Goal: Communication & Community: Participate in discussion

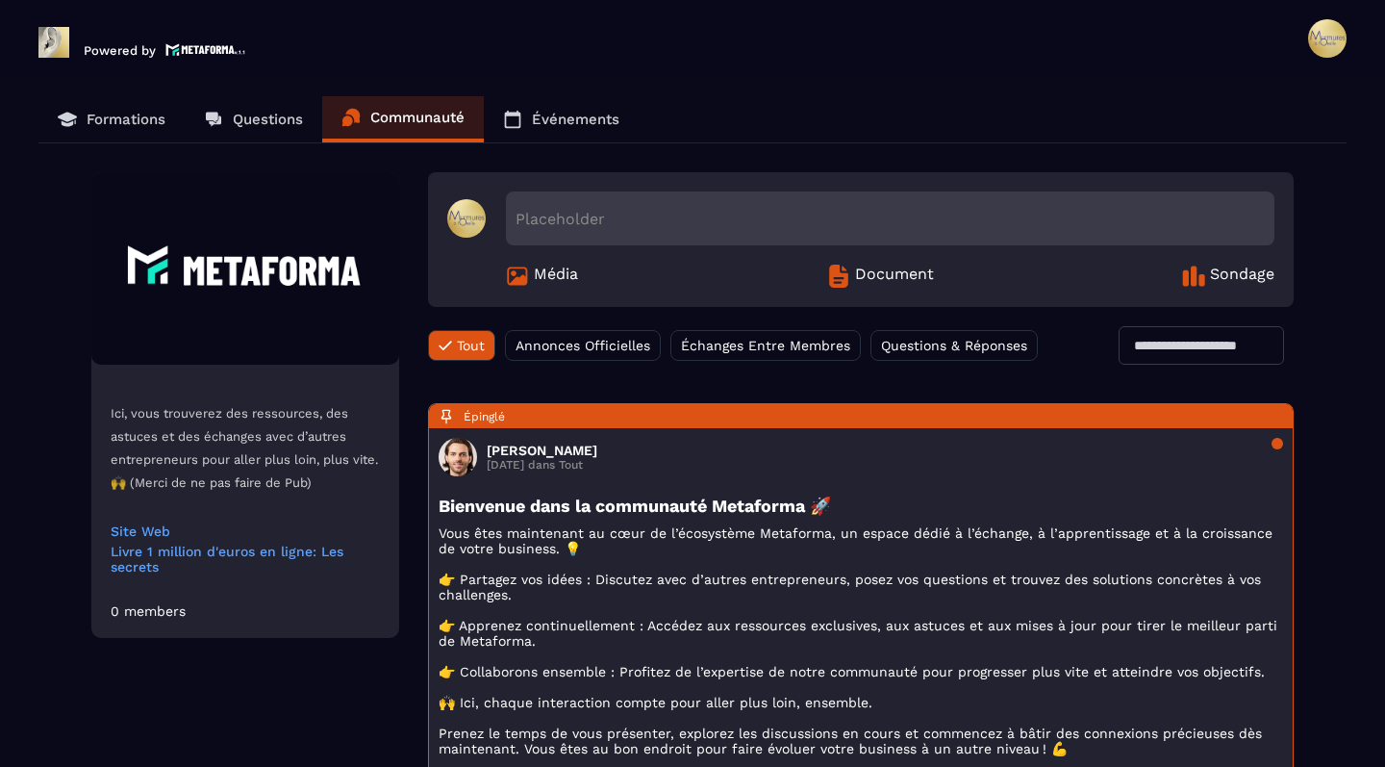
click at [766, 344] on span "Échanges Entre Membres" at bounding box center [765, 345] width 169 height 15
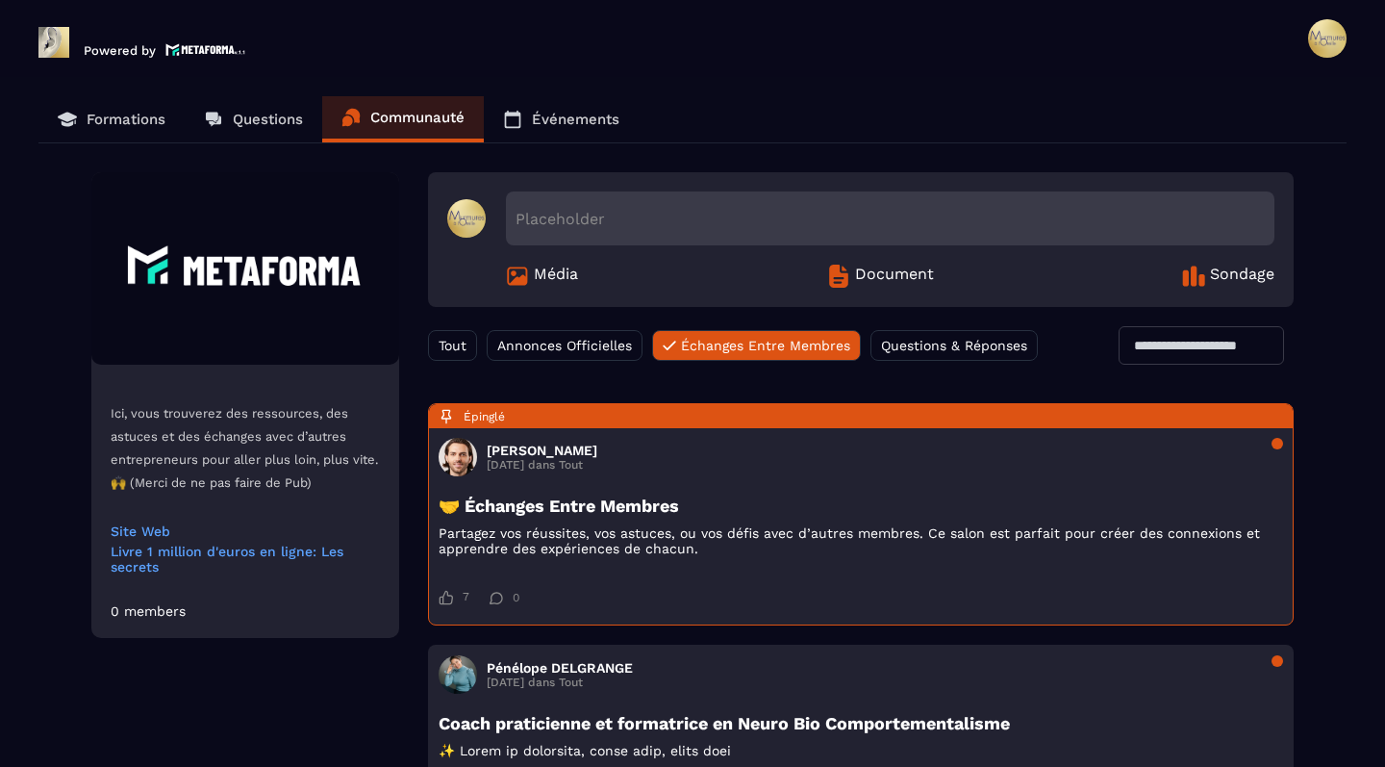
click at [934, 350] on span "Questions & Réponses" at bounding box center [954, 345] width 146 height 15
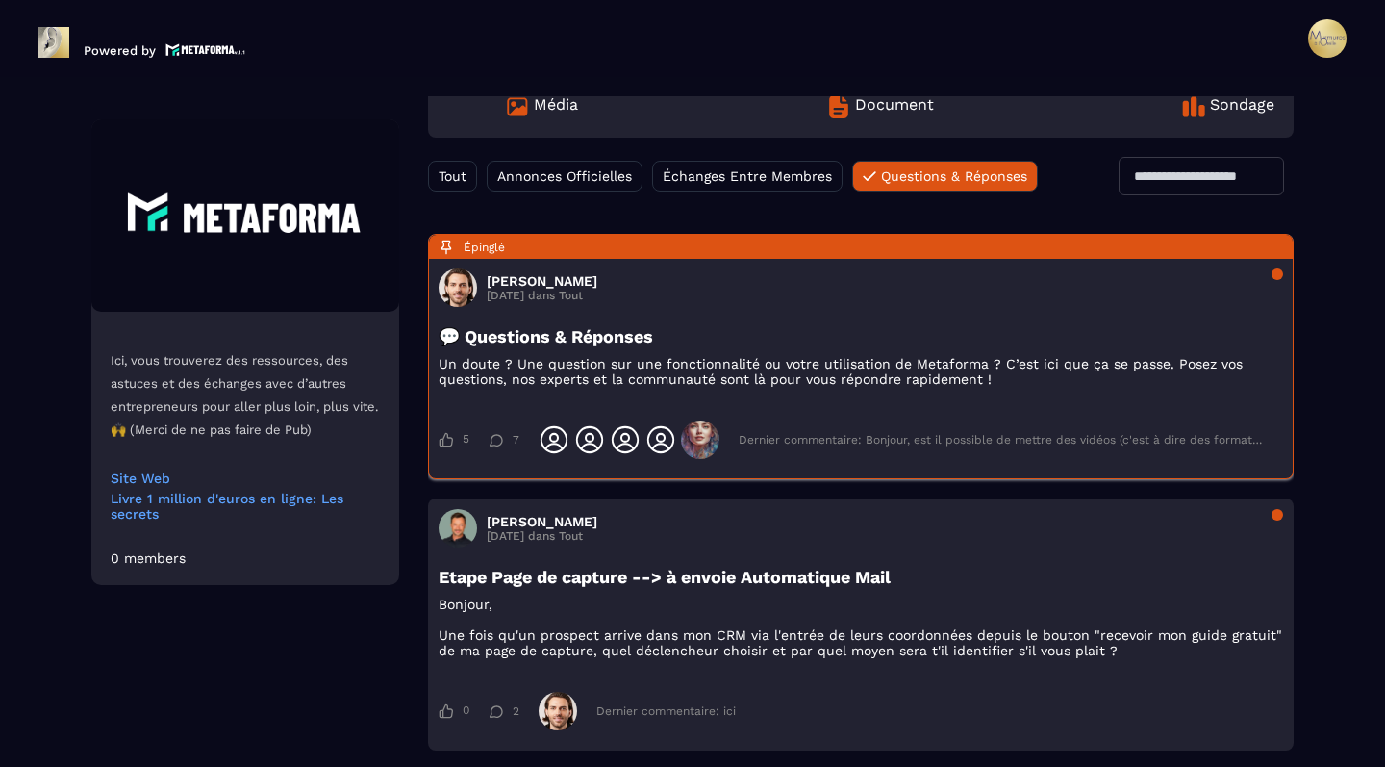
scroll to position [556, 0]
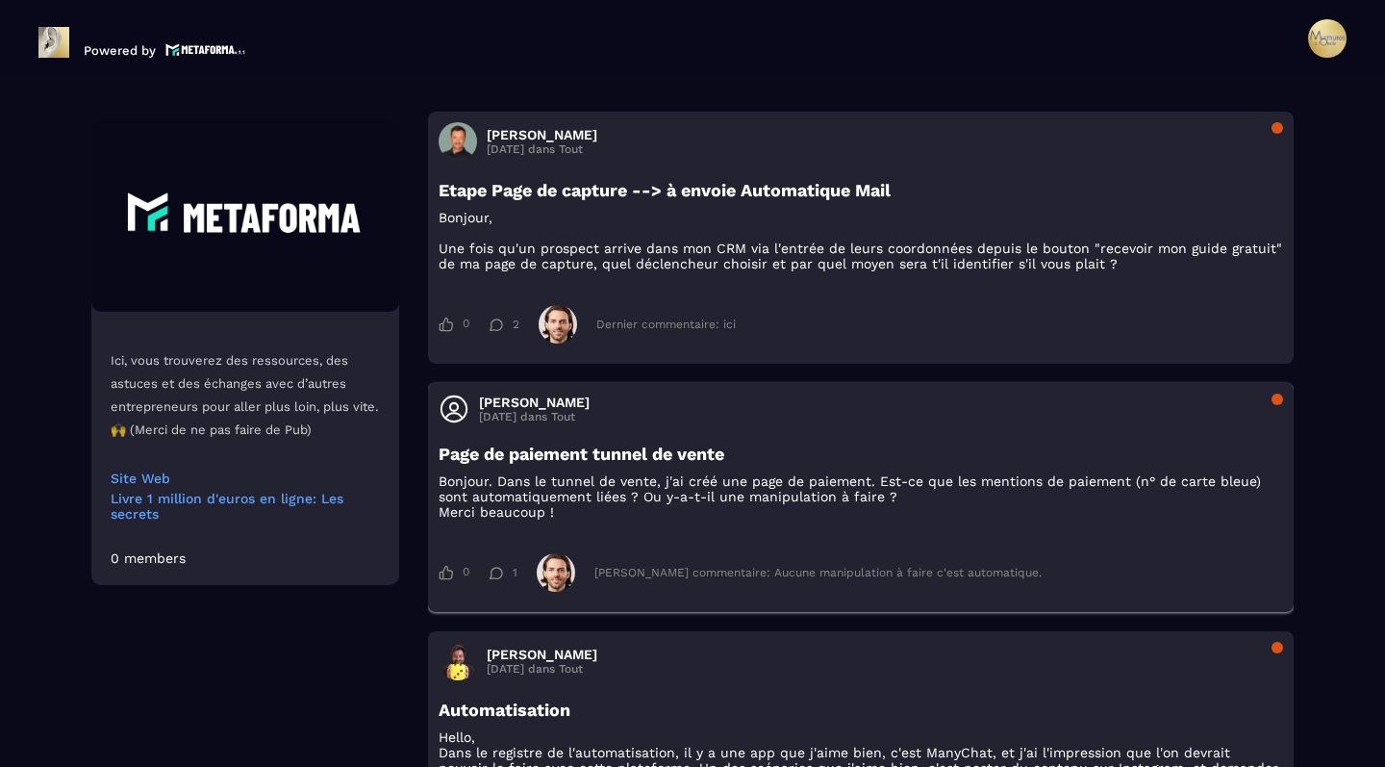
click at [707, 464] on h3 "Page de paiement tunnel de vente" at bounding box center [861, 453] width 845 height 20
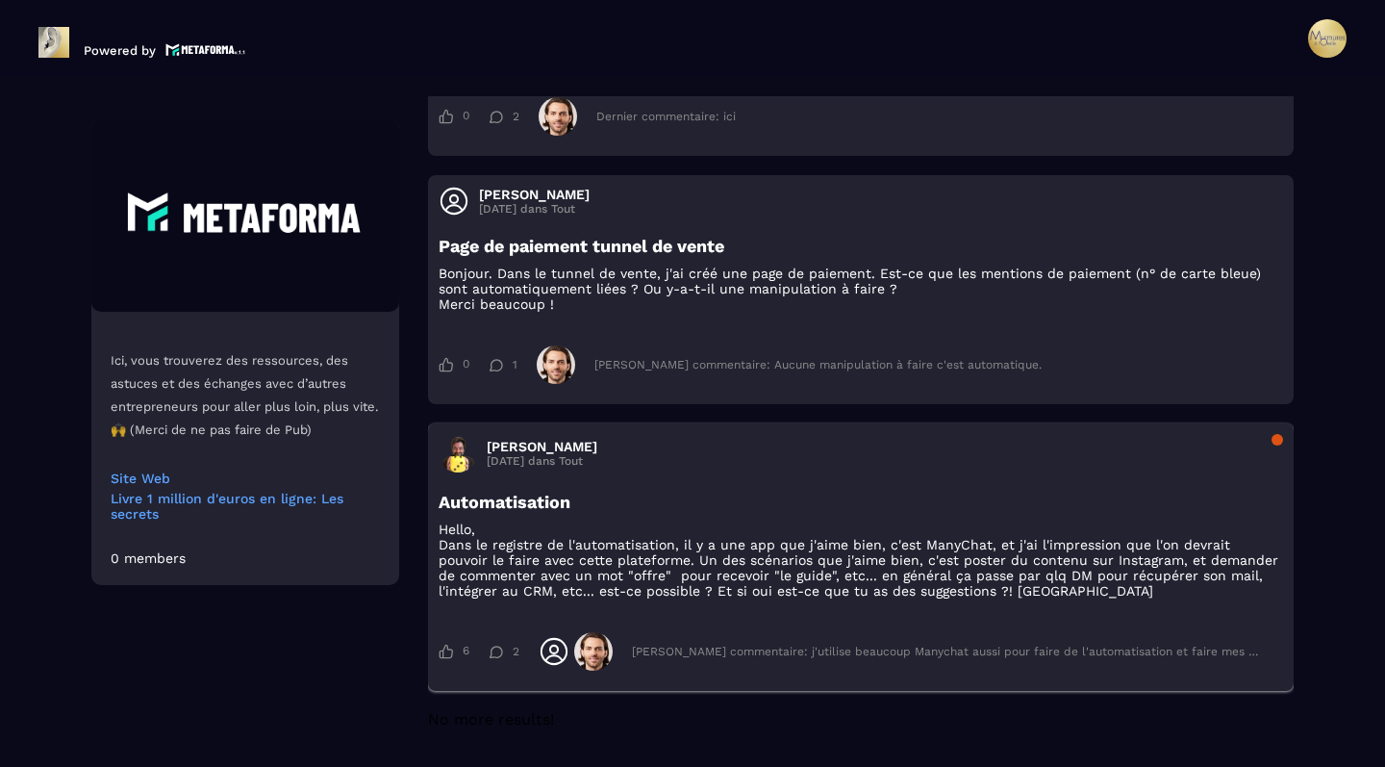
scroll to position [0, 0]
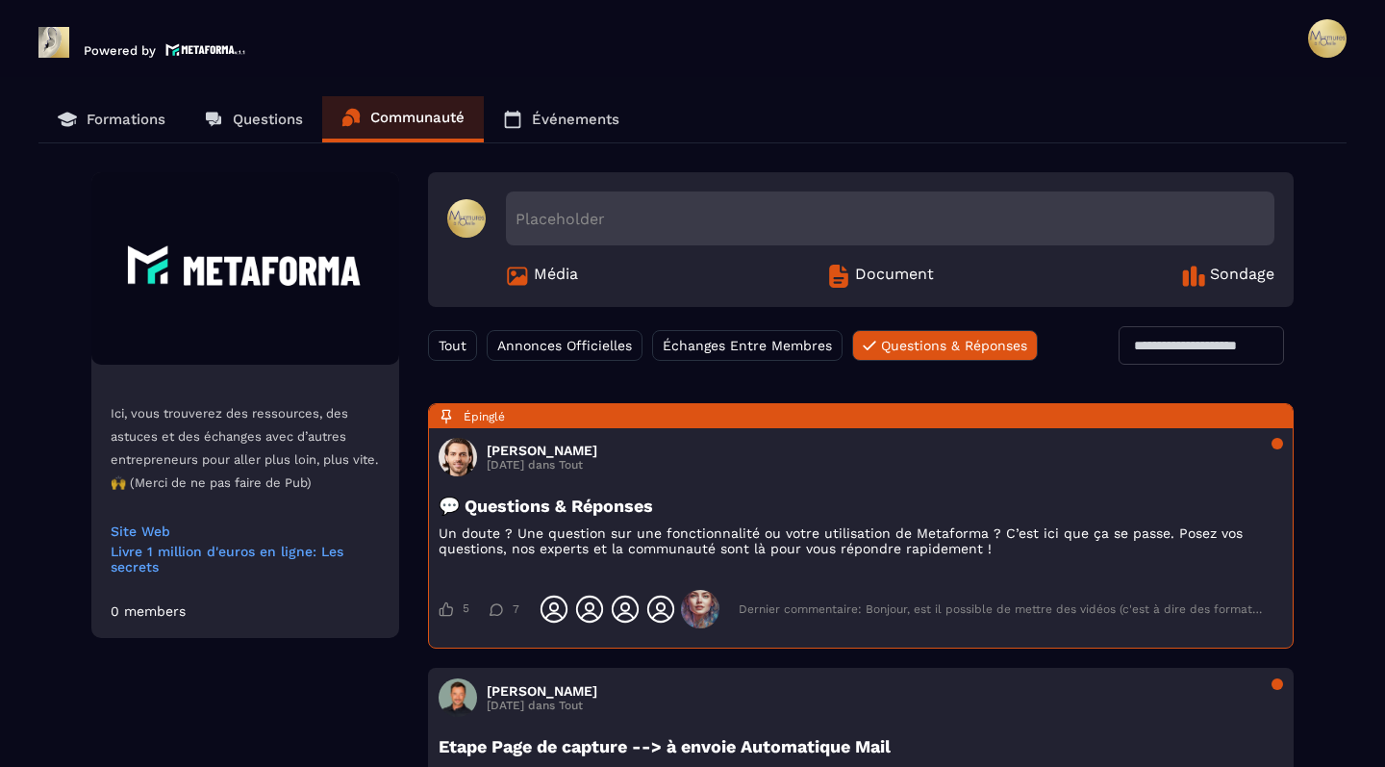
click at [300, 133] on link "Questions" at bounding box center [254, 119] width 138 height 46
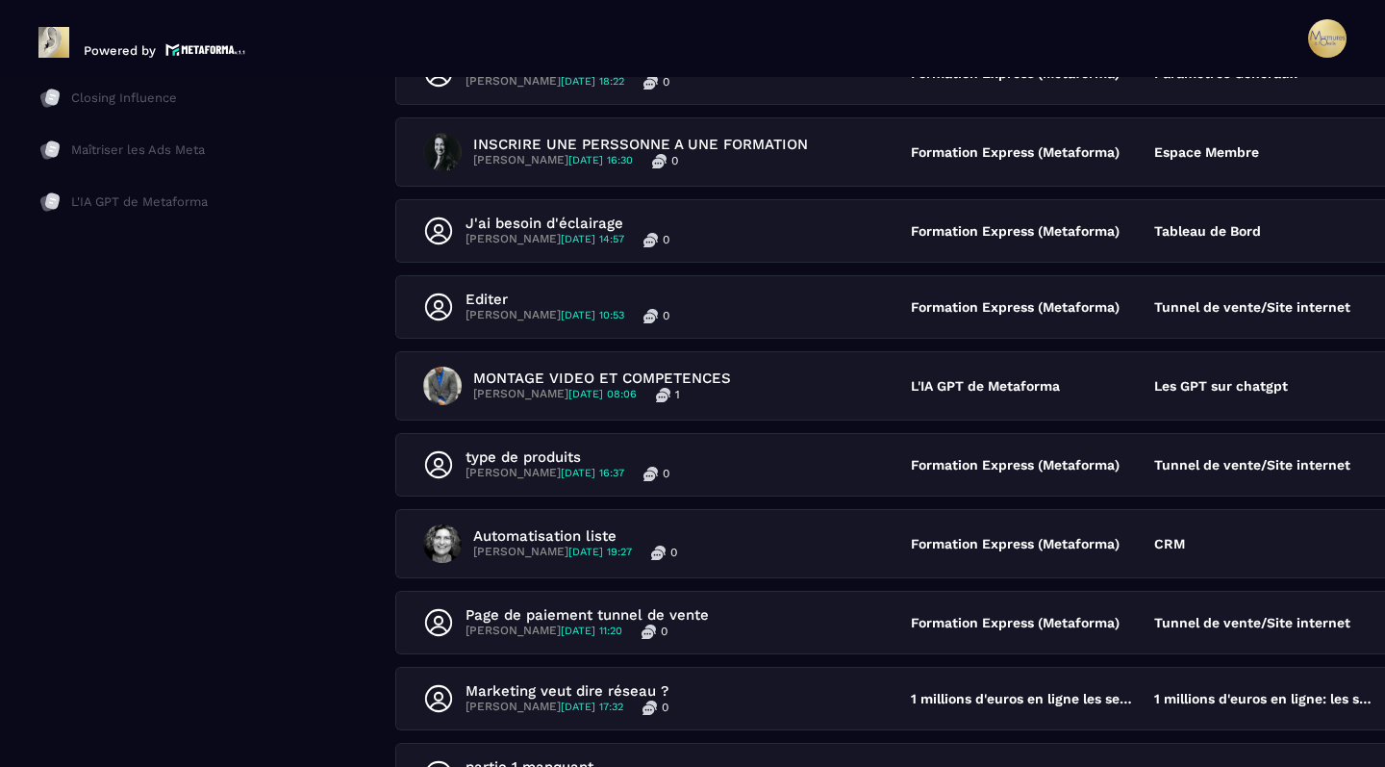
scroll to position [565, 0]
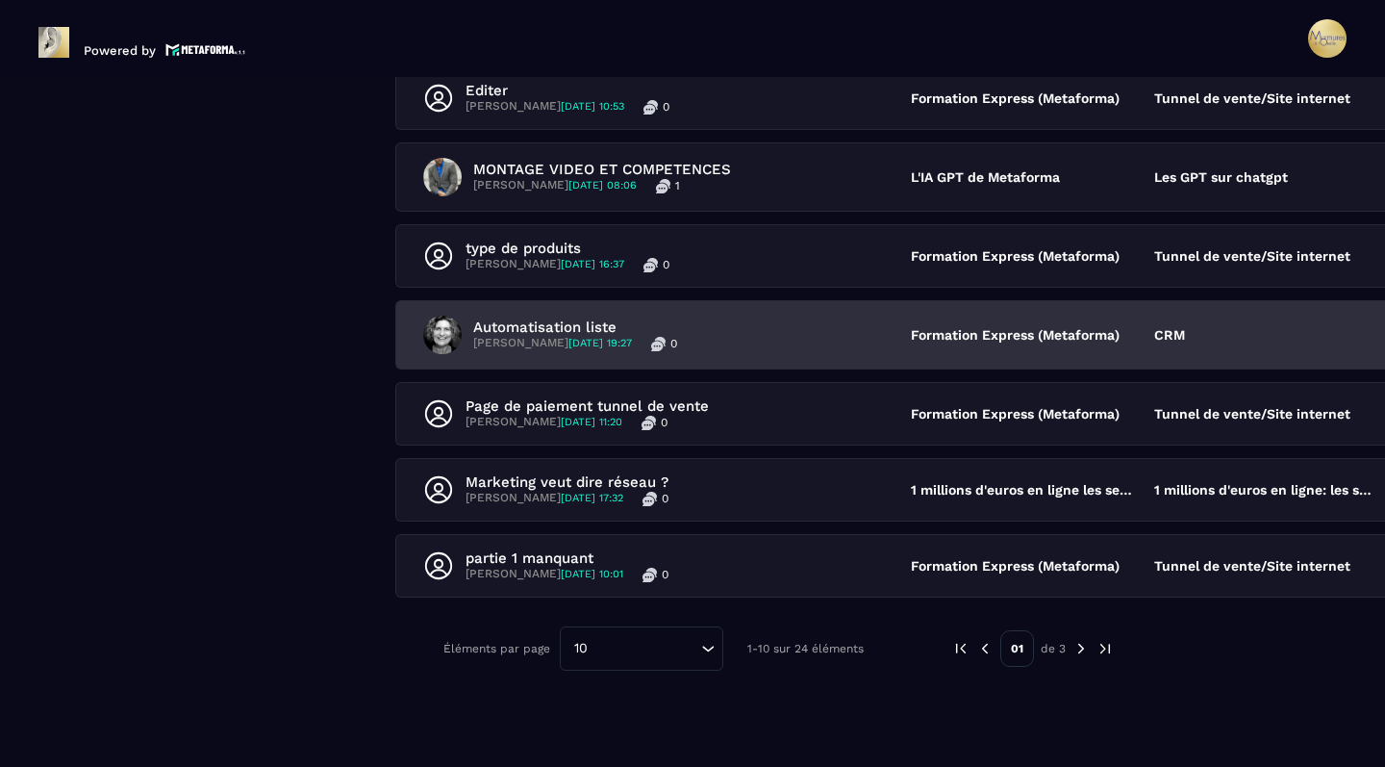
click at [825, 328] on div "Automatisation liste [PERSON_NAME] [DATE] 19:27 0" at bounding box center [667, 335] width 488 height 38
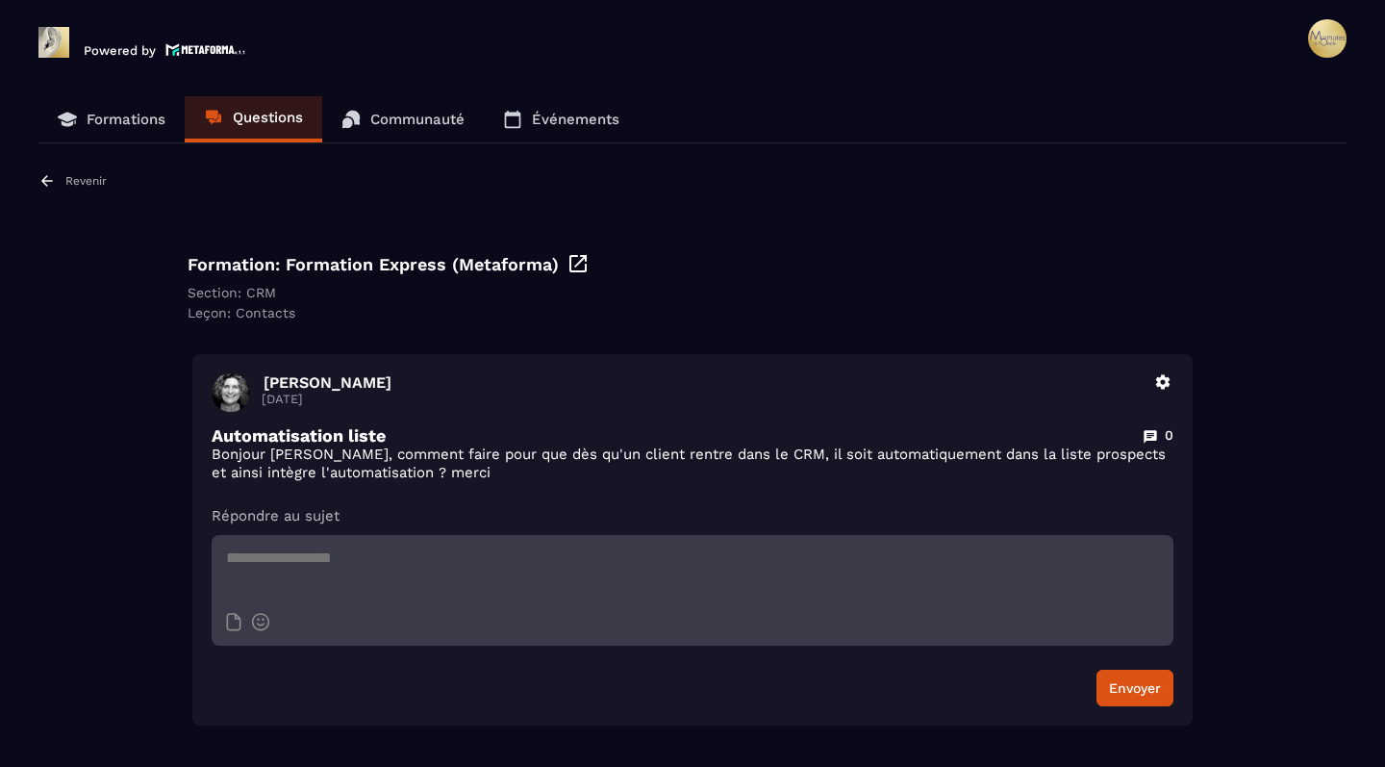
click at [839, 289] on div "Section: CRM" at bounding box center [693, 292] width 1010 height 15
click at [575, 312] on div "Leçon: Contacts" at bounding box center [693, 312] width 1010 height 15
click at [454, 114] on p "Communauté" at bounding box center [417, 119] width 94 height 17
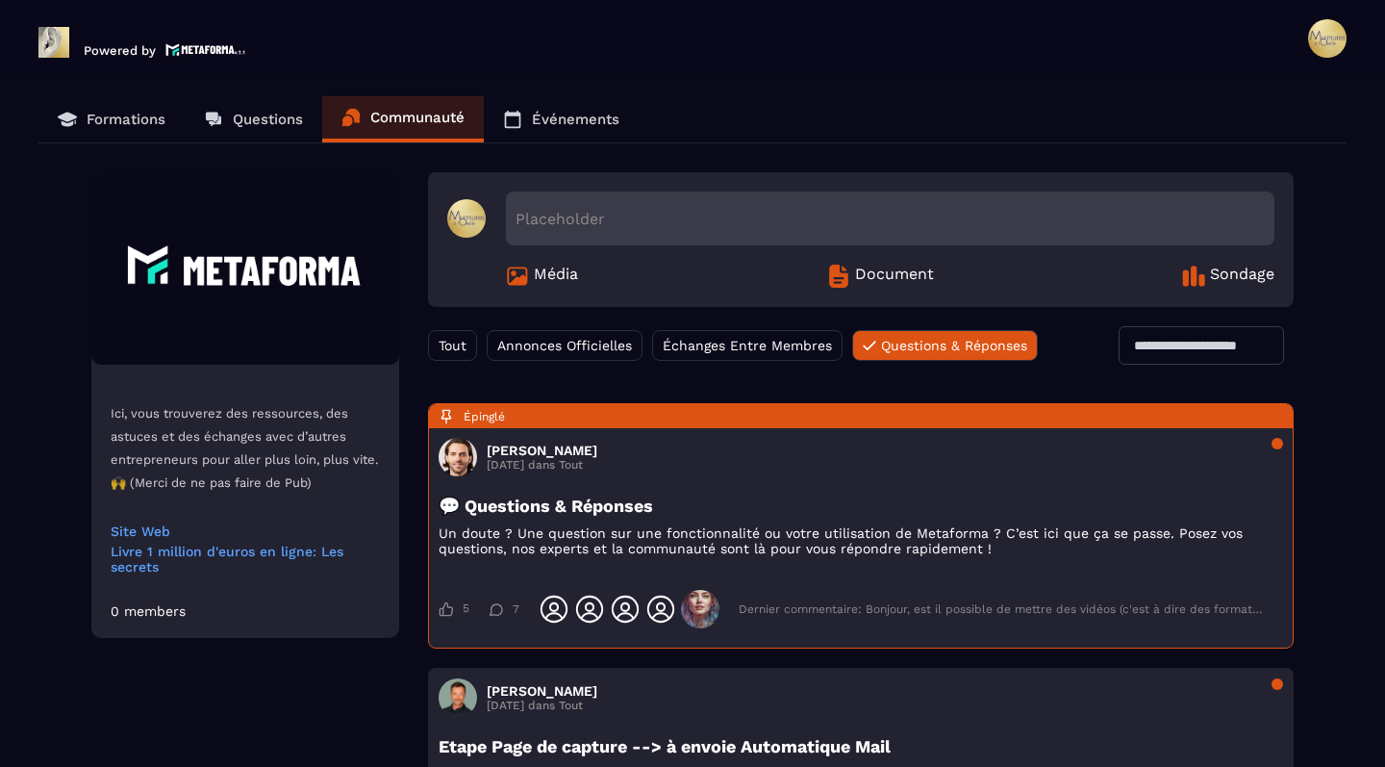
click at [111, 119] on p "Formations" at bounding box center [126, 119] width 79 height 17
